Goal: Task Accomplishment & Management: Manage account settings

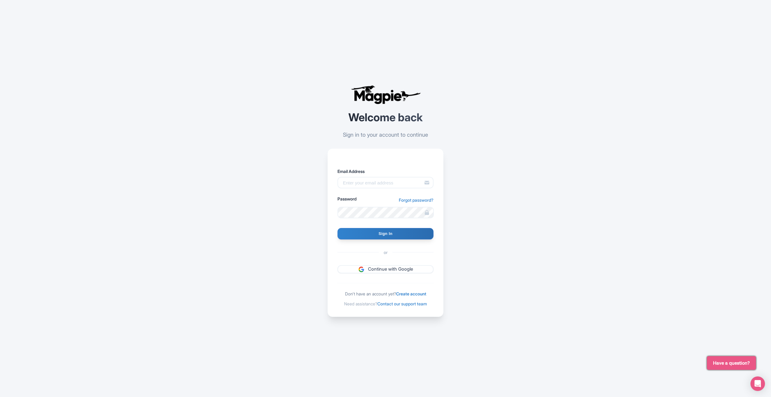
type input "timvveen96@gmail.com"
click at [338, 228] on input "Sign In" at bounding box center [386, 233] width 96 height 11
type input "Signing in..."
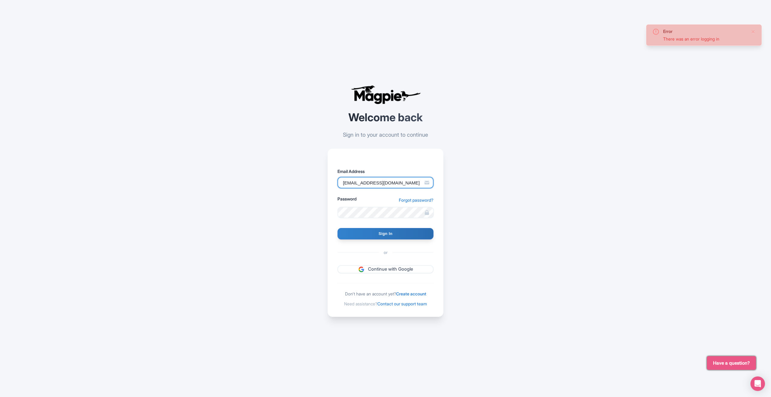
drag, startPoint x: 404, startPoint y: 185, endPoint x: 181, endPoint y: 162, distance: 224.2
click at [206, 168] on div "Error There was an error logging in Welcome back Sign in to your account to con…" at bounding box center [385, 201] width 387 height 402
type input "tim@walking-quiz.com"
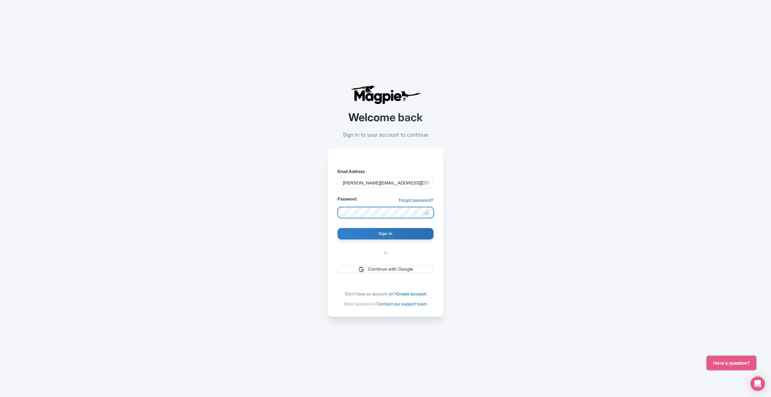
click at [338, 228] on input "Sign In" at bounding box center [386, 233] width 96 height 11
type input "Signing in..."
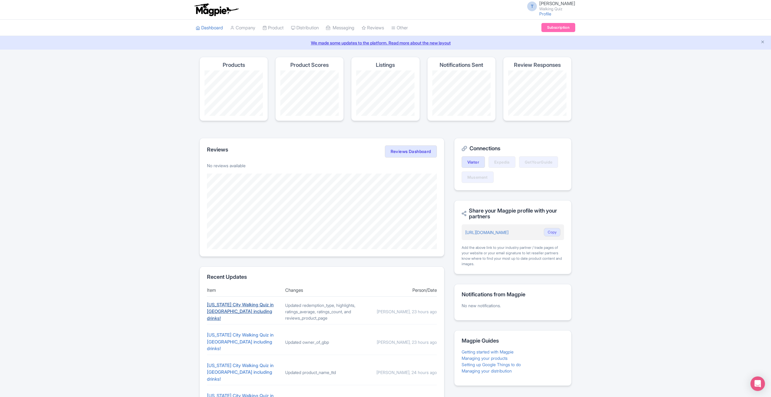
click at [246, 318] on link "[US_STATE] City Walking Quiz in [GEOGRAPHIC_DATA] including drinks!" at bounding box center [240, 311] width 67 height 19
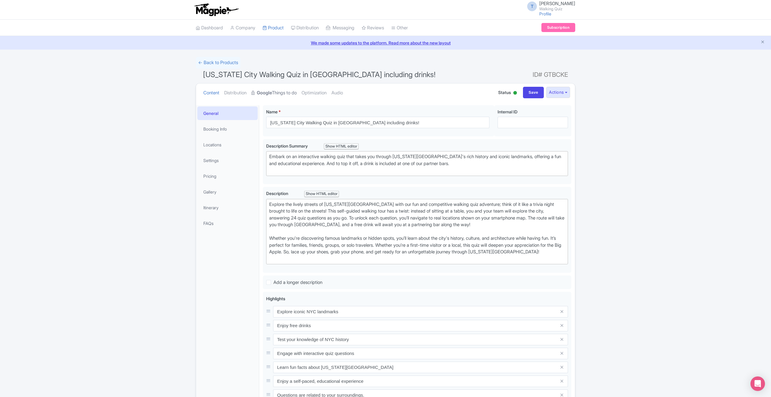
click at [276, 92] on link "Google Things to do" at bounding box center [273, 92] width 45 height 19
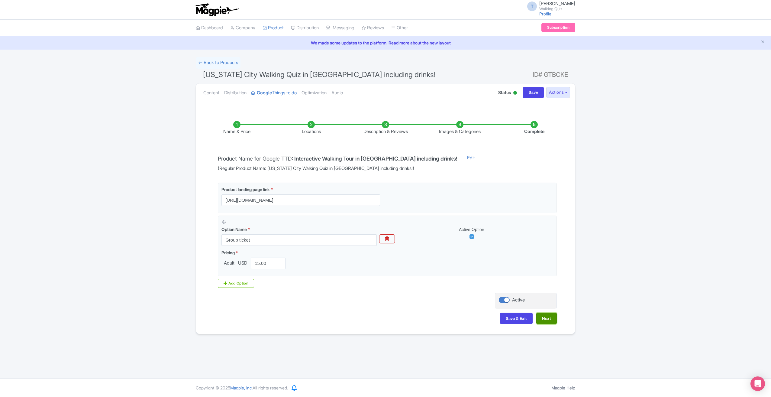
click at [545, 321] on button "Next" at bounding box center [547, 318] width 21 height 11
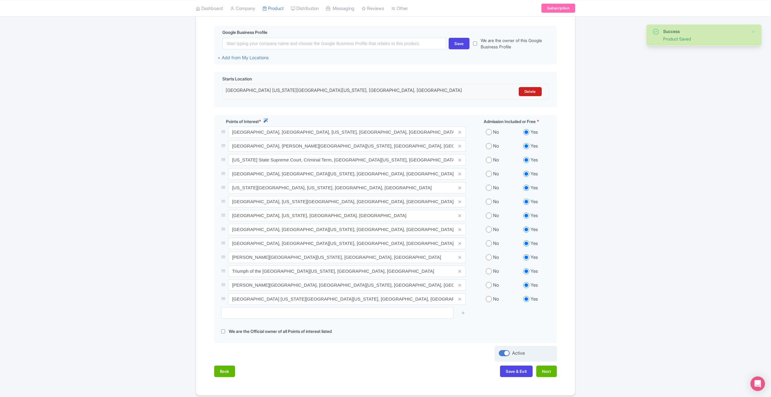
scroll to position [163, 0]
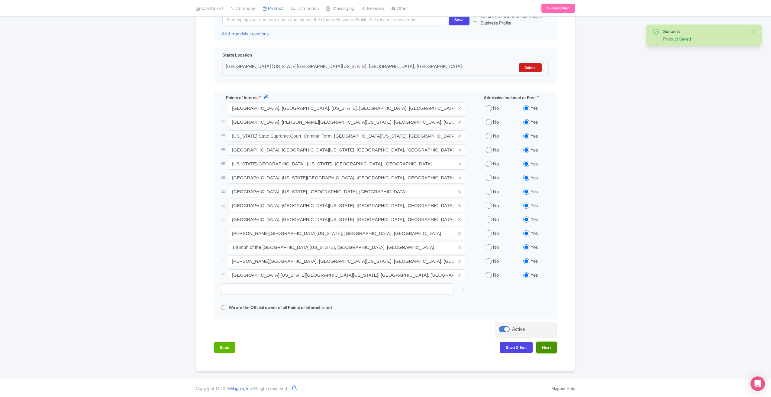
click at [545, 345] on button "Next" at bounding box center [547, 347] width 21 height 11
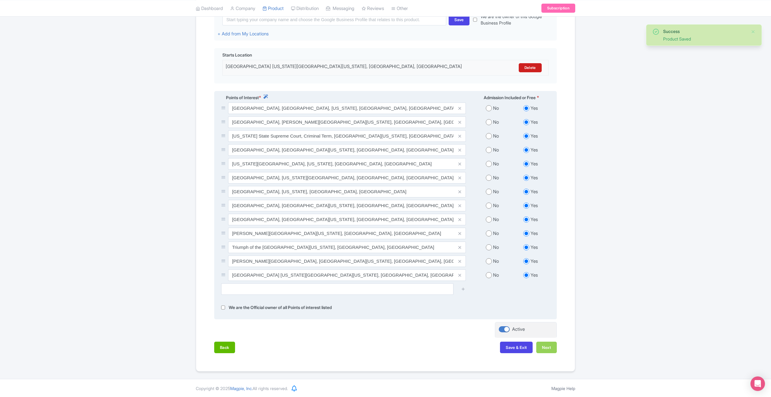
scroll to position [0, 0]
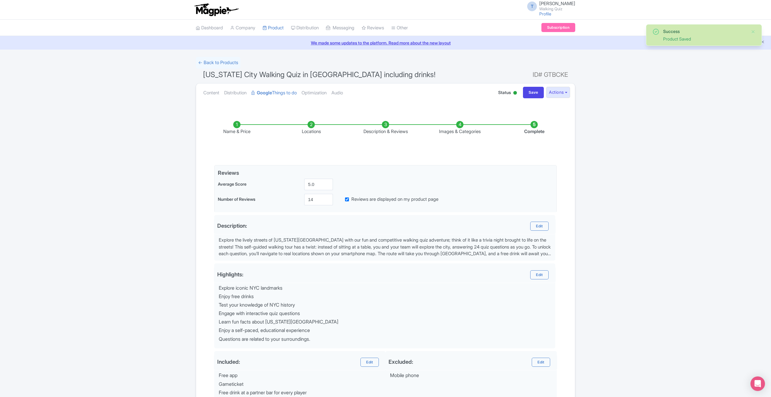
click at [534, 128] on li "Complete" at bounding box center [534, 128] width 74 height 14
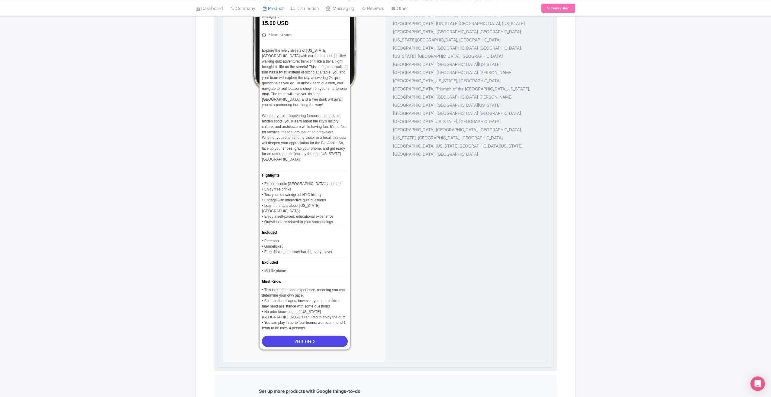
scroll to position [478, 0]
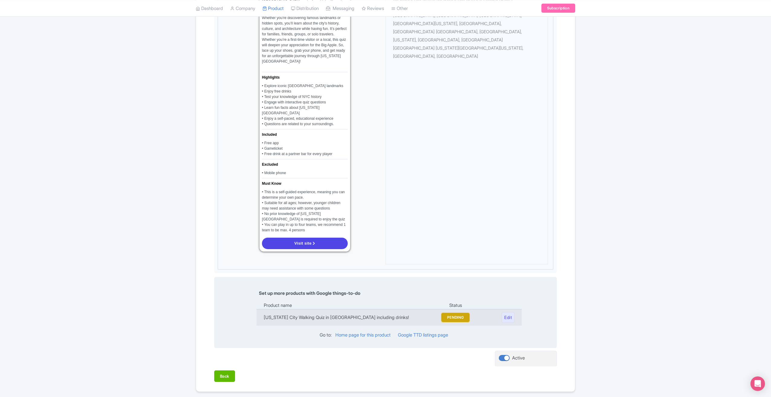
click at [465, 313] on button "PENDING" at bounding box center [456, 317] width 28 height 9
